Goal: Find contact information: Find contact information

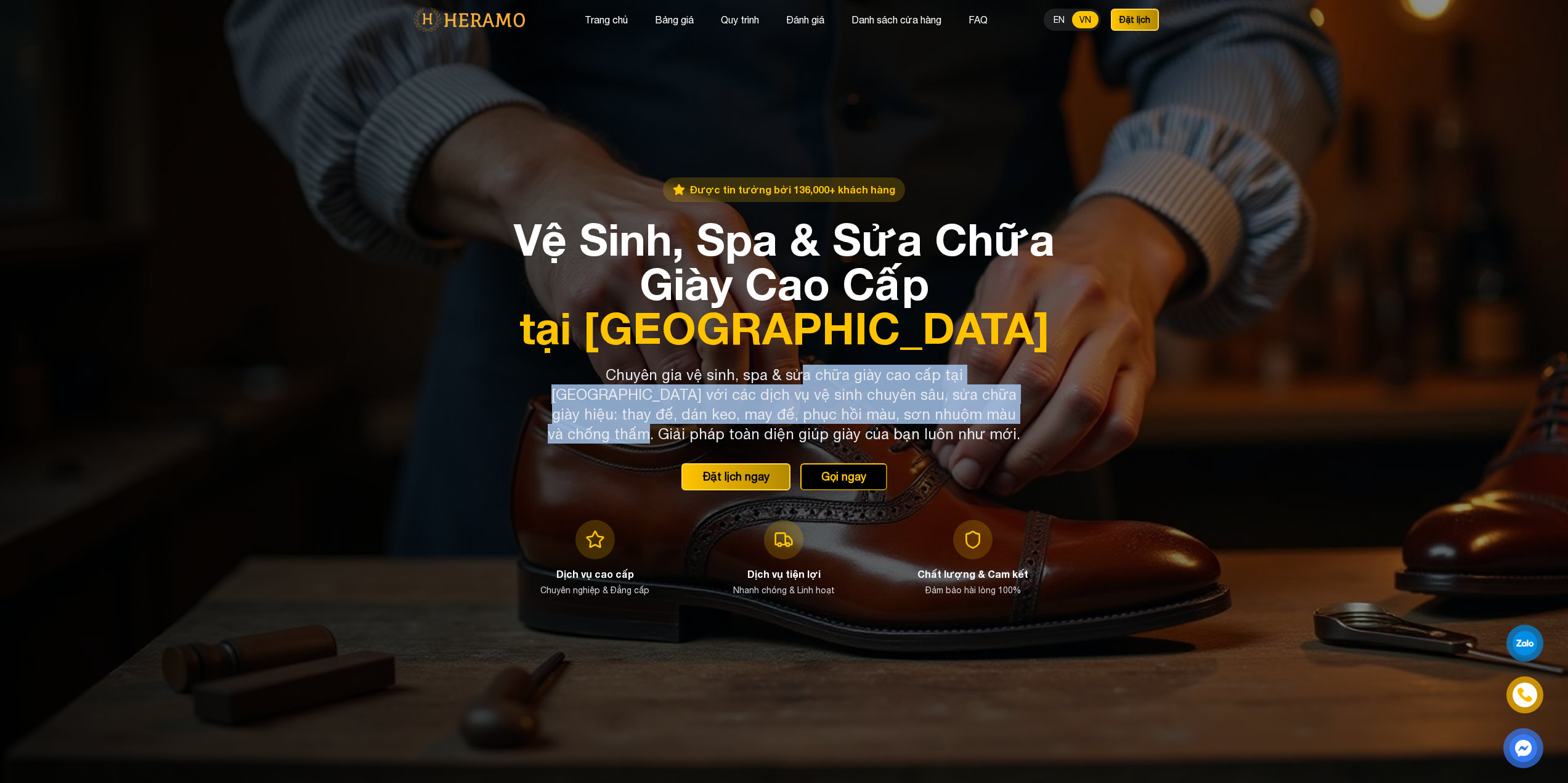
drag, startPoint x: 753, startPoint y: 379, endPoint x: 950, endPoint y: 408, distance: 199.1
click at [950, 408] on p "Chuyên gia vệ sinh, spa & sửa chữa giày cao cấp tại TP.HCM với các dịch vụ vệ s…" at bounding box center [784, 404] width 473 height 79
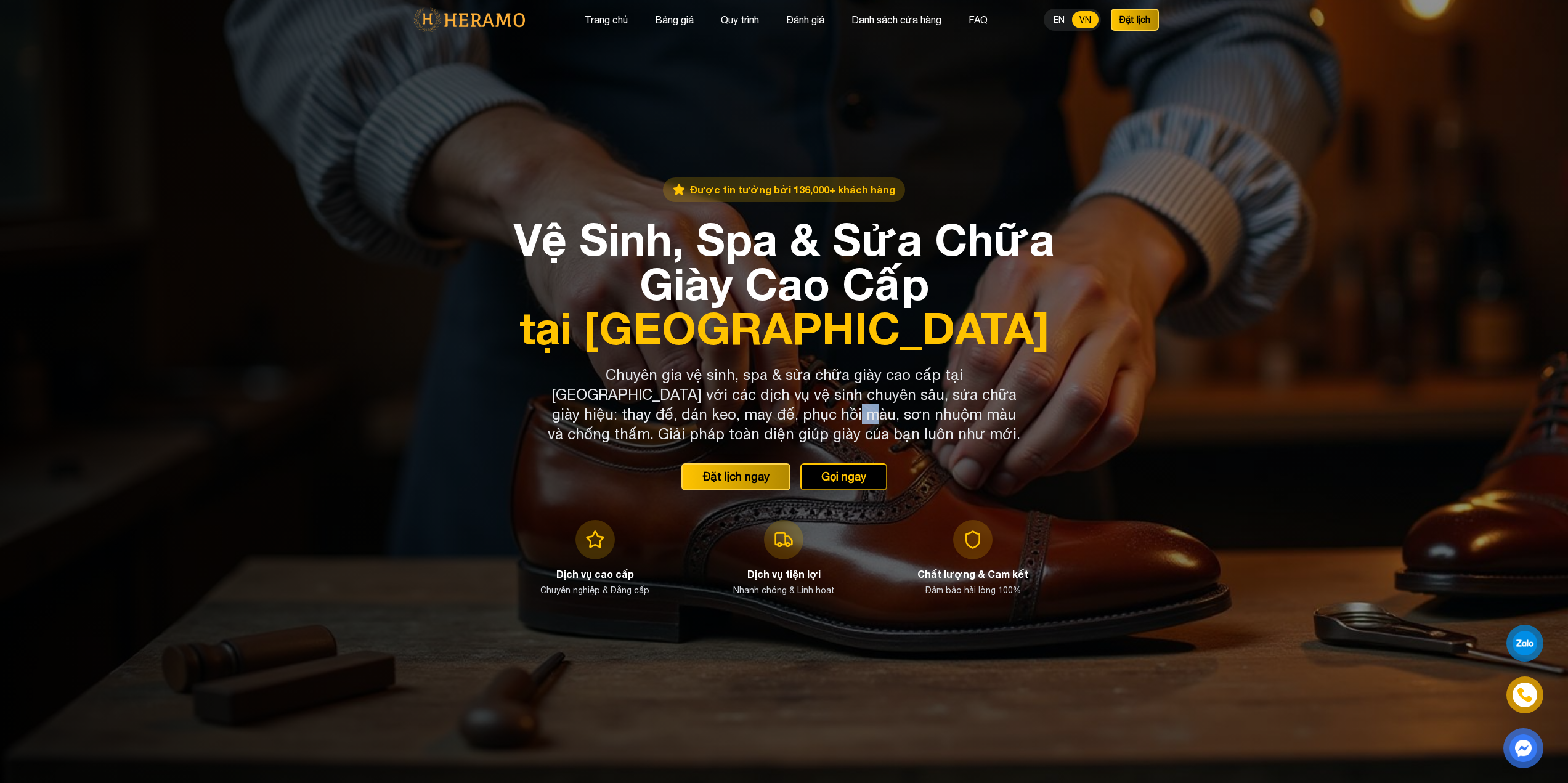
drag, startPoint x: 708, startPoint y: 417, endPoint x: 791, endPoint y: 418, distance: 83.0
click at [759, 418] on p "Chuyên gia vệ sinh, spa & sửa chữa giày cao cấp tại TP.HCM với các dịch vụ vệ s…" at bounding box center [784, 404] width 473 height 79
click at [797, 419] on p "Chuyên gia vệ sinh, spa & sửa chữa giày cao cấp tại TP.HCM với các dịch vụ vệ s…" at bounding box center [784, 404] width 473 height 79
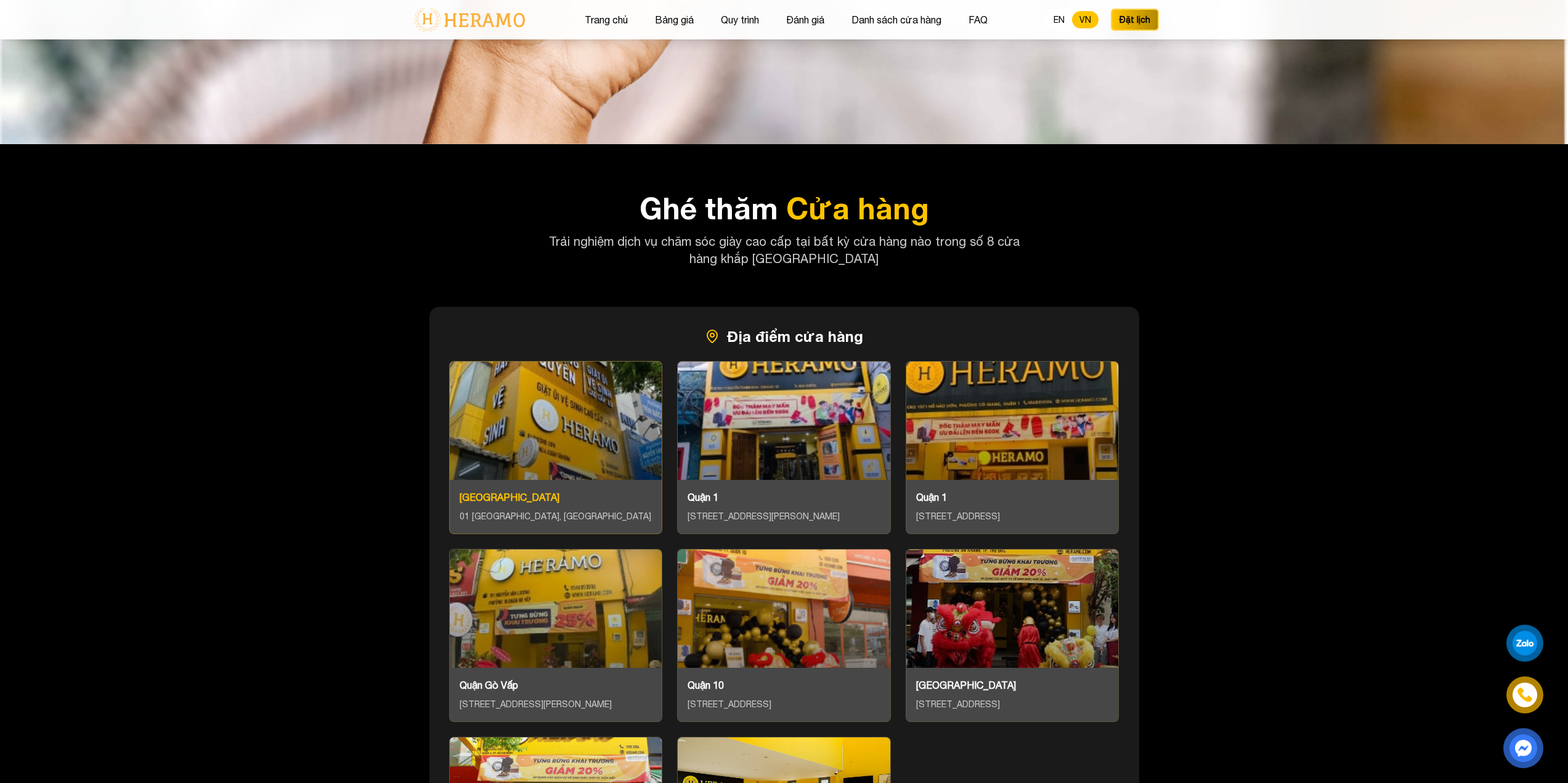
scroll to position [5531, 0]
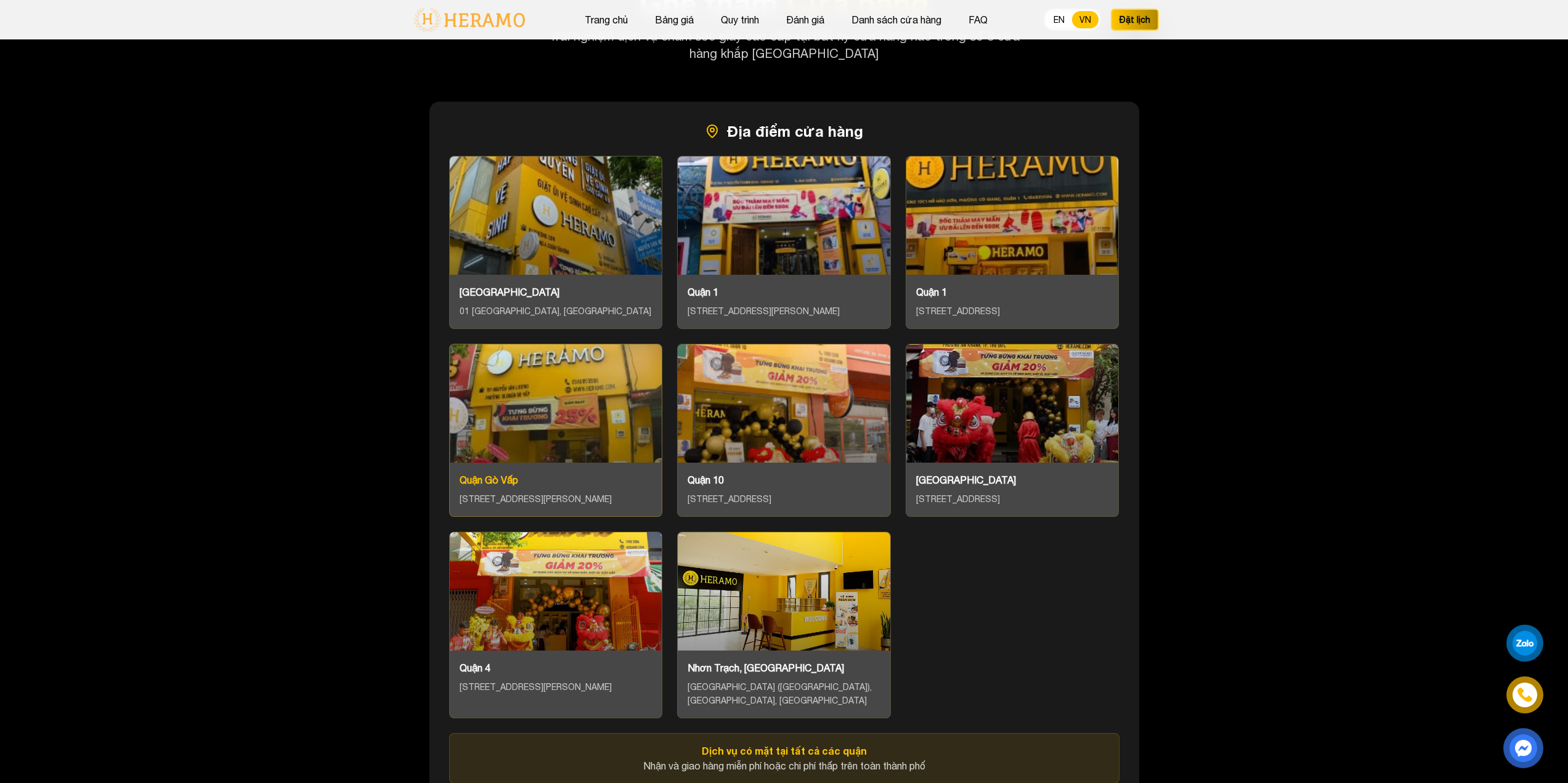
click at [483, 492] on div "197 Nguyễn Văn Lượng, Phường 10, Quận Gò Vấp" at bounding box center [556, 499] width 192 height 14
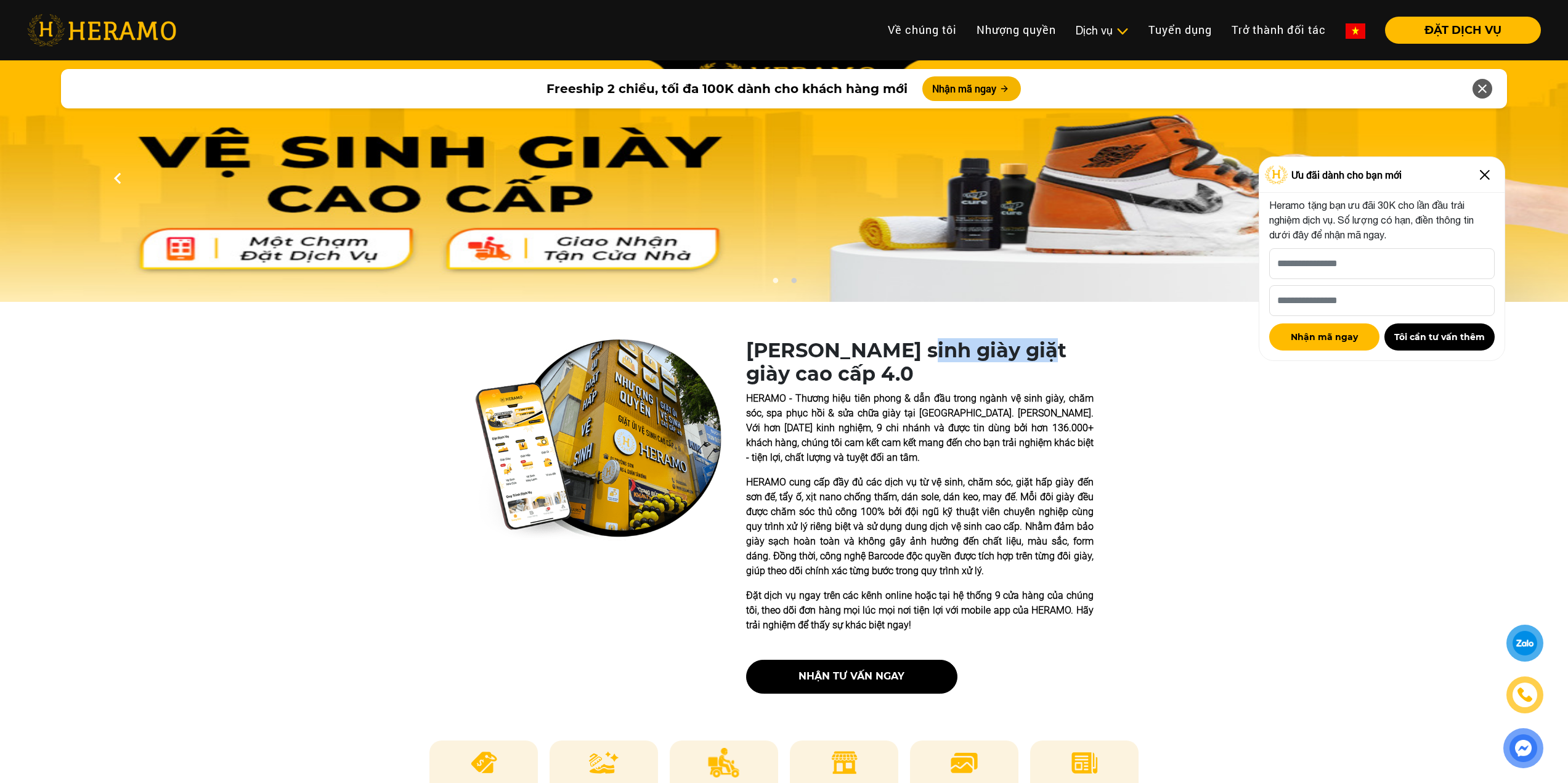
drag, startPoint x: 932, startPoint y: 348, endPoint x: 1042, endPoint y: 353, distance: 110.1
click at [1039, 351] on h1 "[PERSON_NAME] sinh giày giặt giày cao cấp 4.0" at bounding box center [920, 363] width 348 height 47
click at [1042, 353] on h1 "[PERSON_NAME] sinh giày giặt giày cao cấp 4.0" at bounding box center [920, 363] width 348 height 47
drag, startPoint x: 1013, startPoint y: 353, endPoint x: 883, endPoint y: 352, distance: 130.0
click at [883, 352] on h1 "[PERSON_NAME] sinh giày giặt giày cao cấp 4.0" at bounding box center [920, 363] width 348 height 47
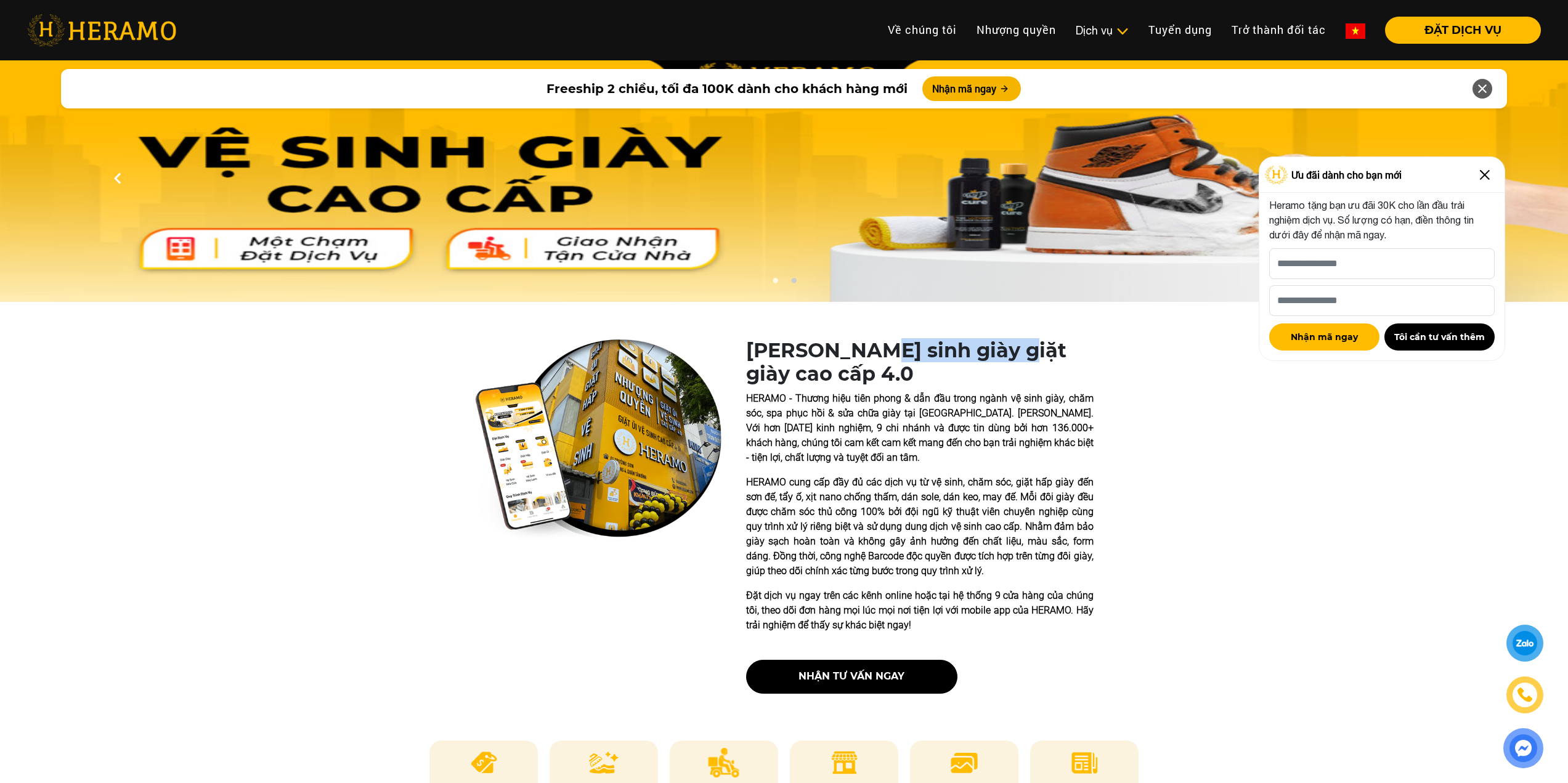
click at [924, 354] on h1 "[PERSON_NAME] sinh giày giặt giày cao cấp 4.0" at bounding box center [920, 363] width 348 height 47
click at [977, 354] on h1 "[PERSON_NAME] sinh giày giặt giày cao cấp 4.0" at bounding box center [920, 363] width 348 height 47
click at [976, 355] on h1 "[PERSON_NAME] sinh giày giặt giày cao cấp 4.0" at bounding box center [920, 363] width 348 height 47
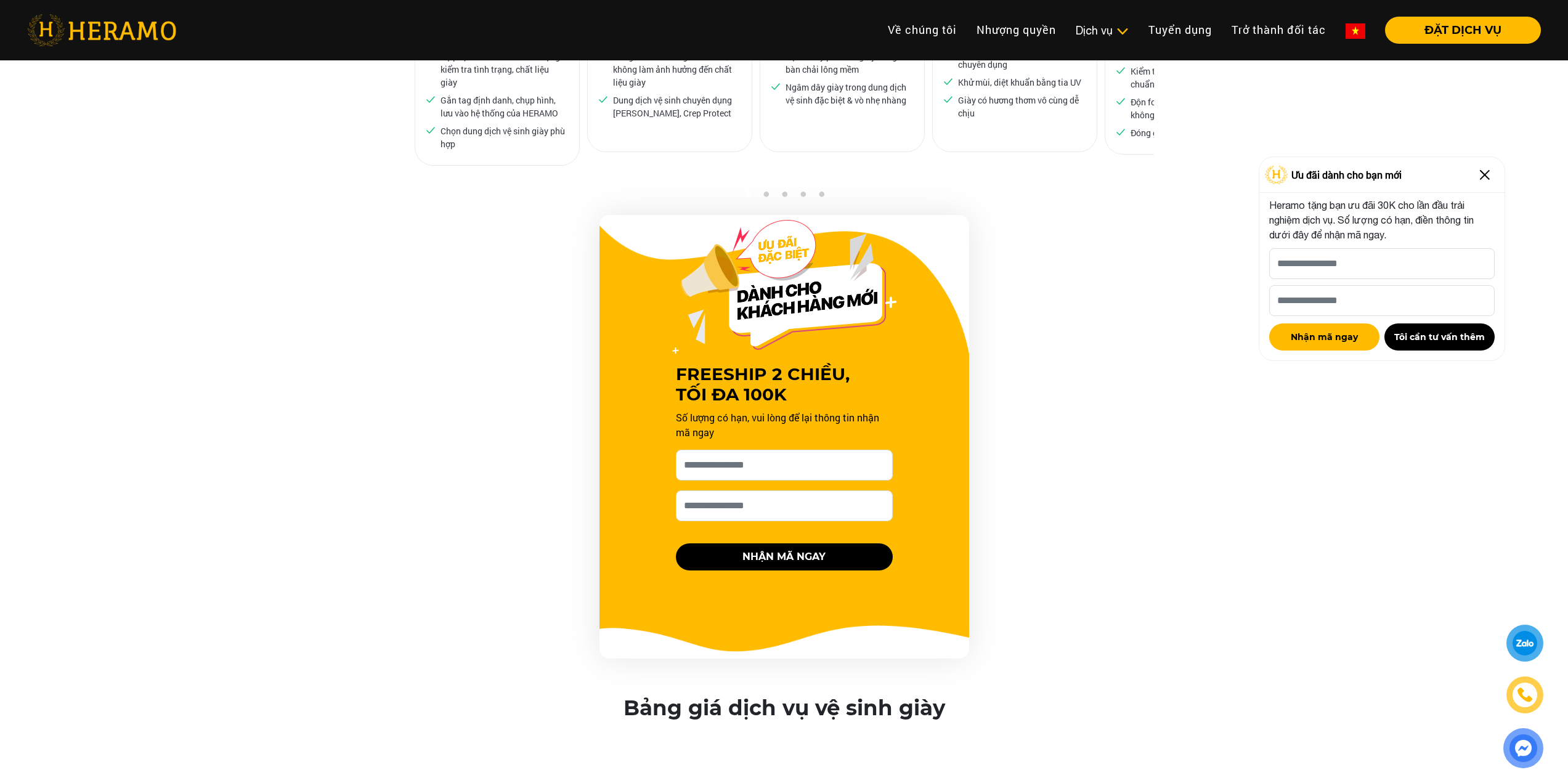
scroll to position [1643, 0]
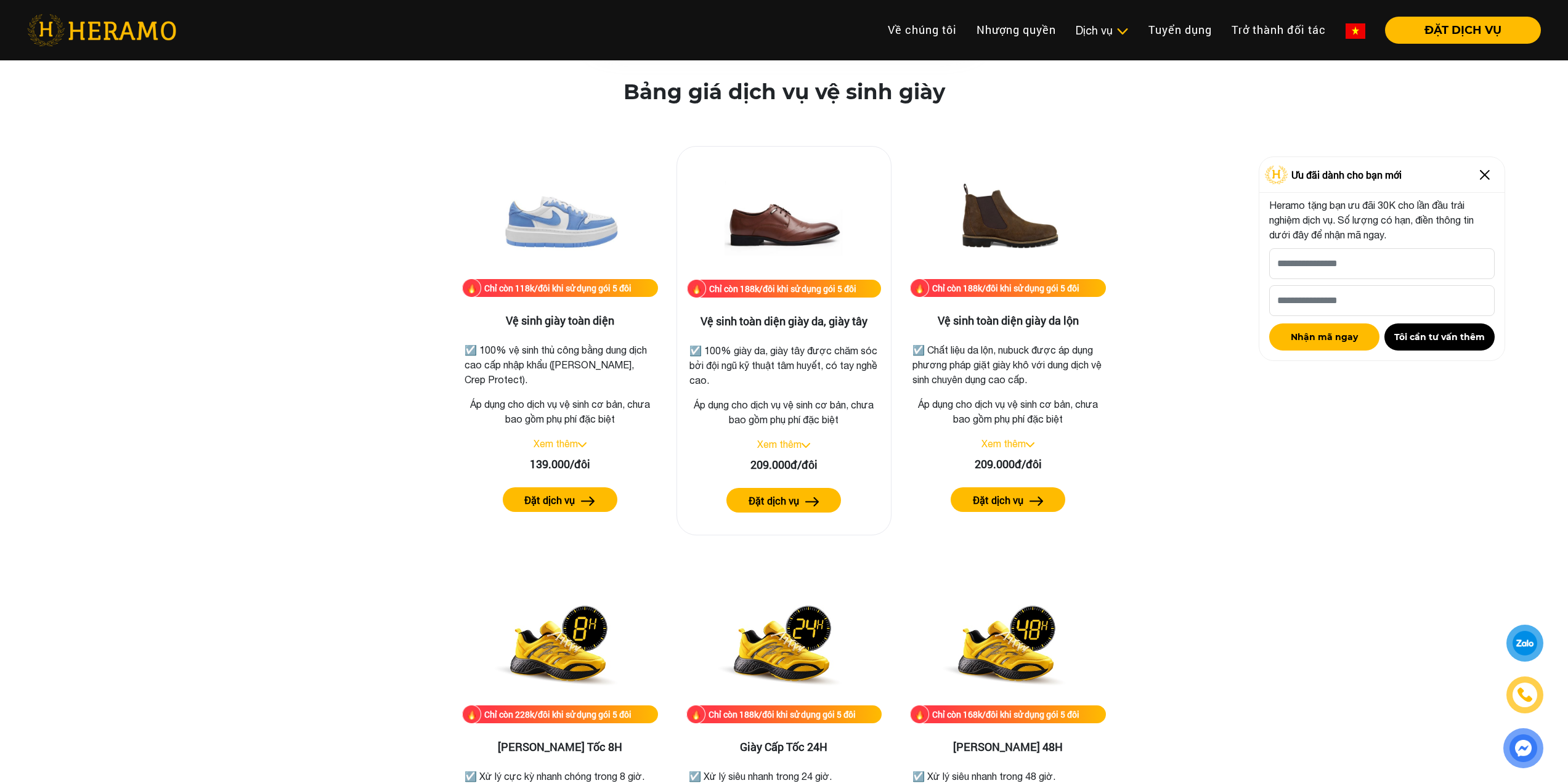
click at [807, 441] on div "Xem thêm" at bounding box center [784, 444] width 195 height 15
click at [805, 445] on img at bounding box center [806, 445] width 9 height 5
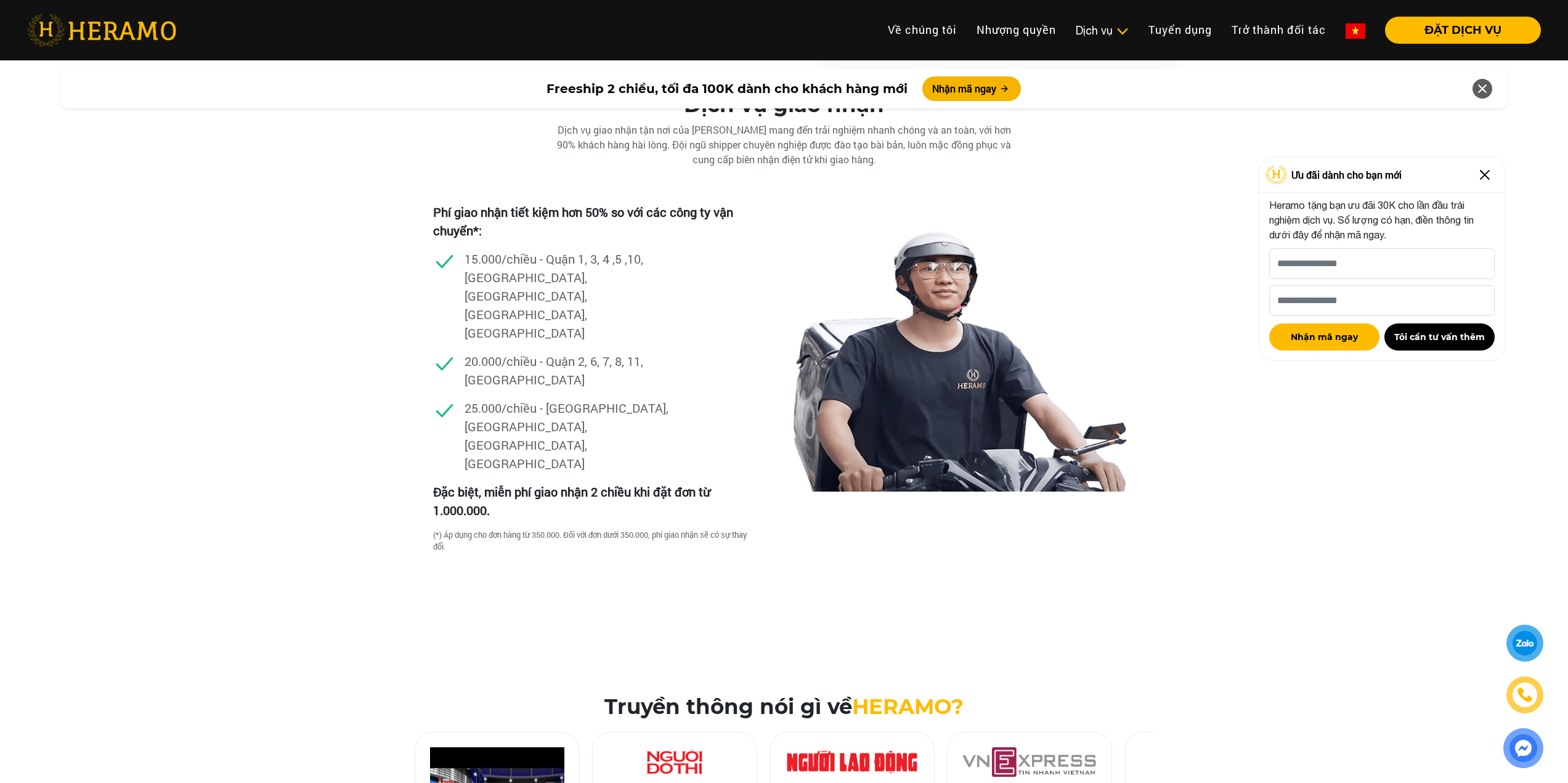
scroll to position [3697, 0]
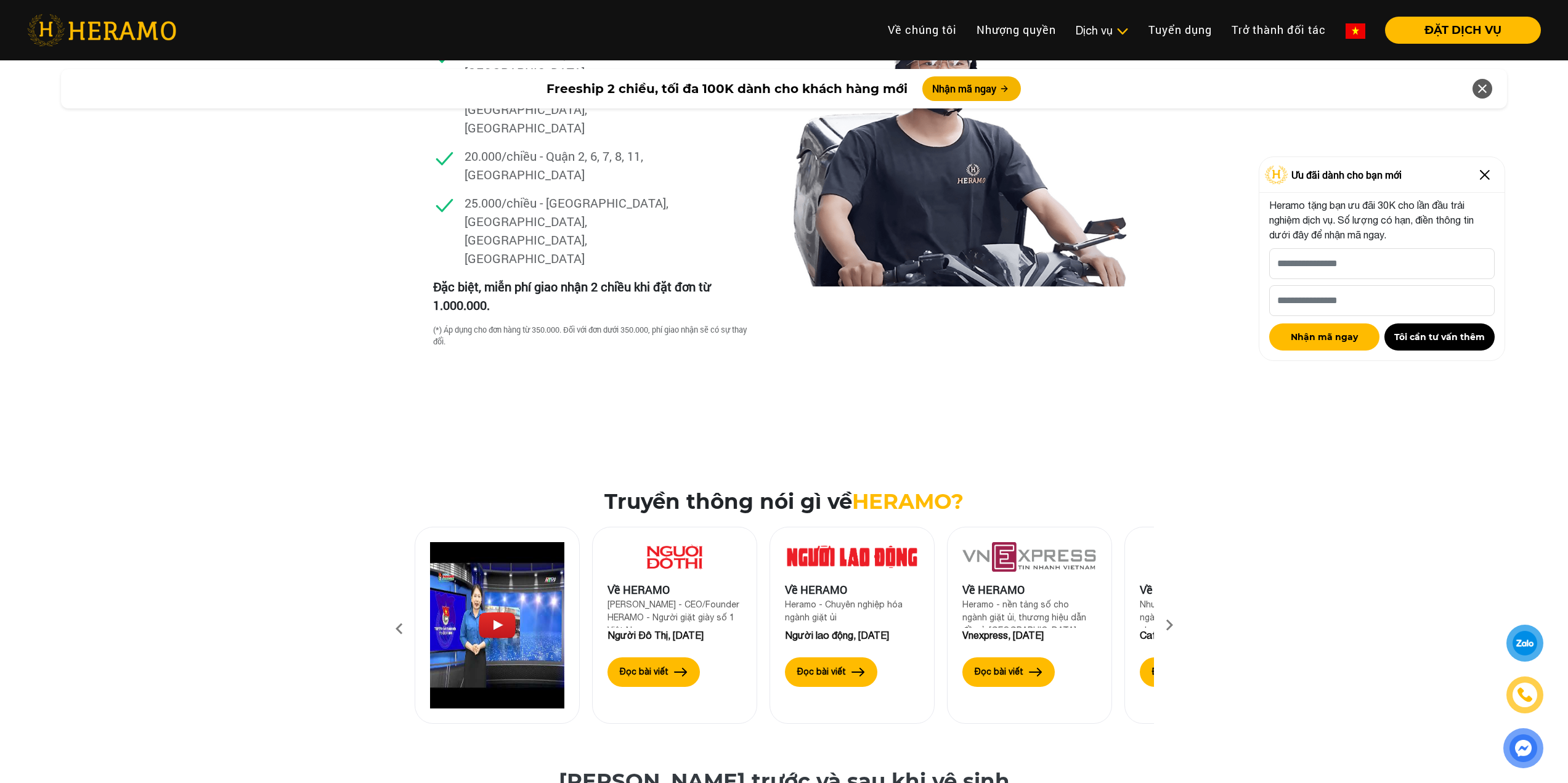
click at [1518, 688] on img at bounding box center [1525, 694] width 17 height 17
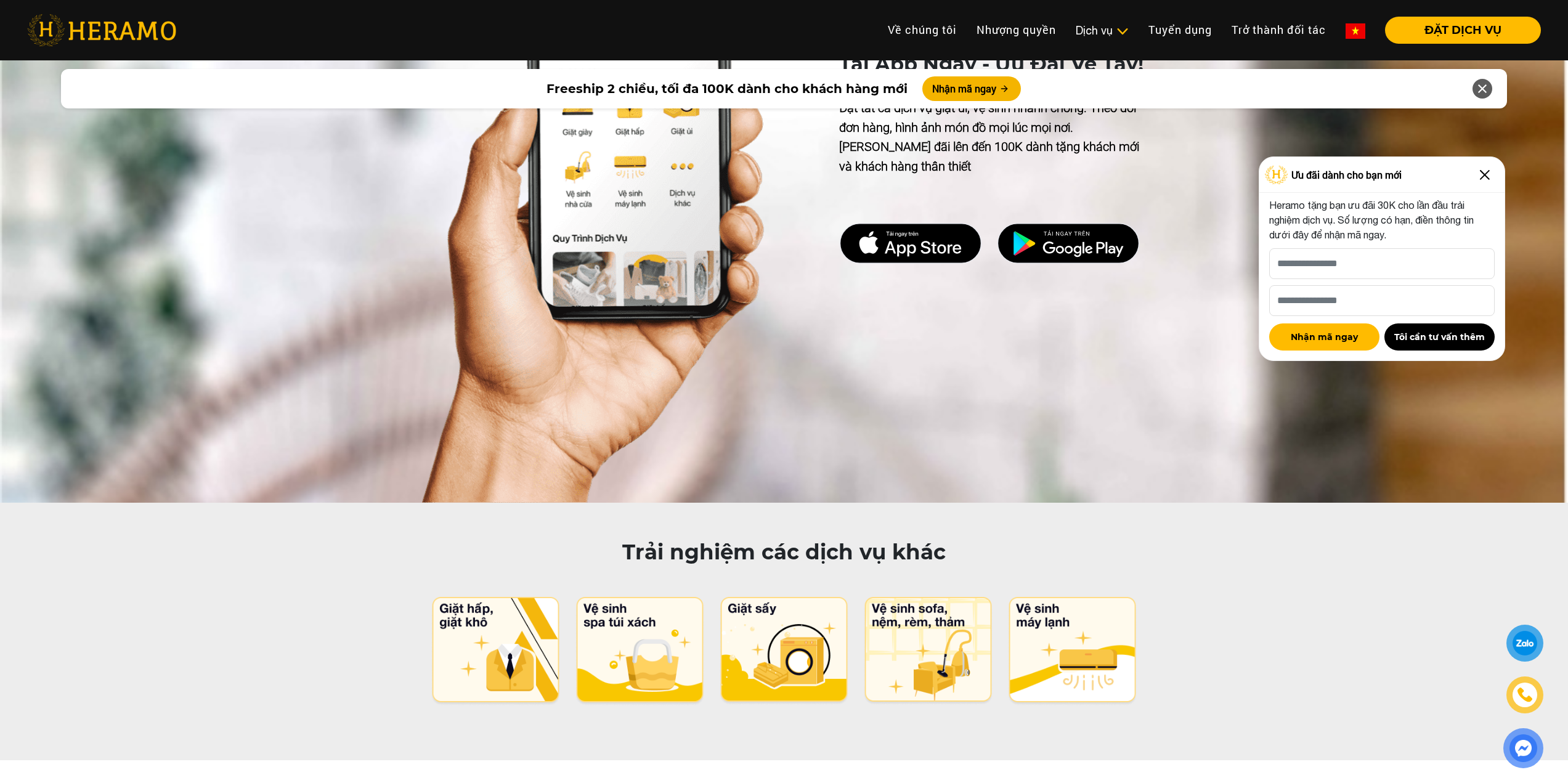
scroll to position [6366, 0]
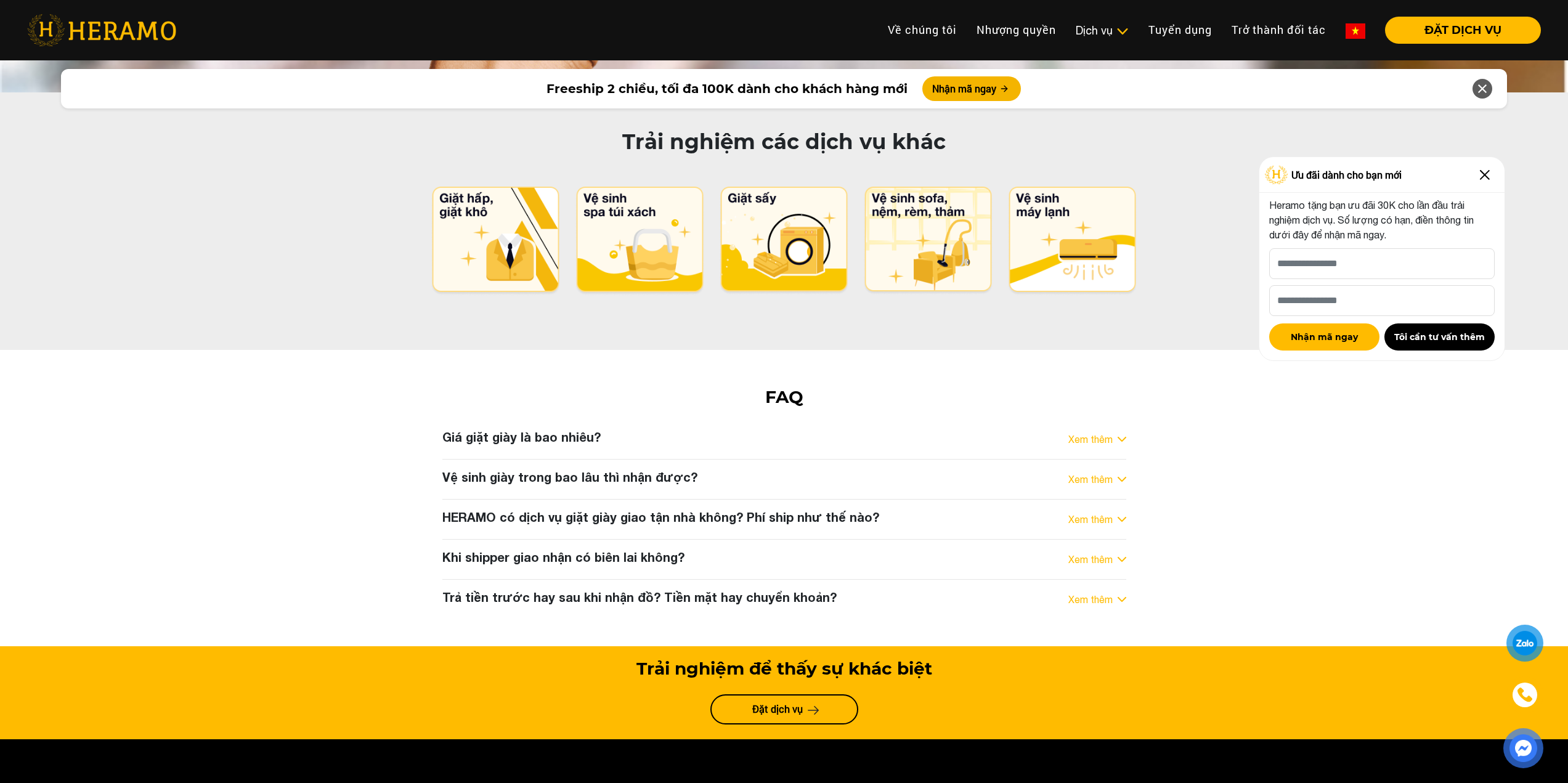
click at [1111, 472] on link "Xem thêm" at bounding box center [1090, 479] width 45 height 15
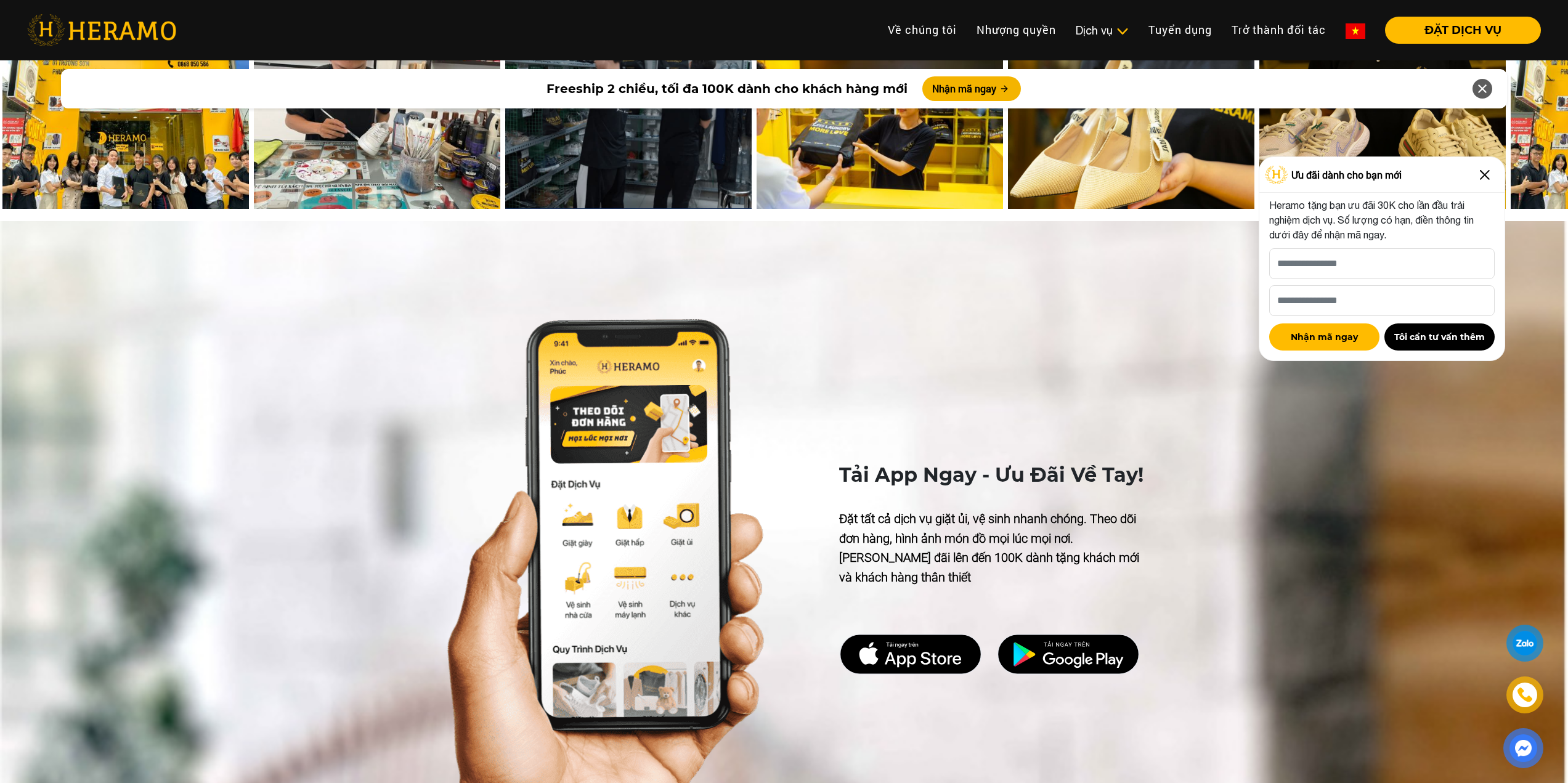
scroll to position [4929, 0]
